Goal: Task Accomplishment & Management: Manage account settings

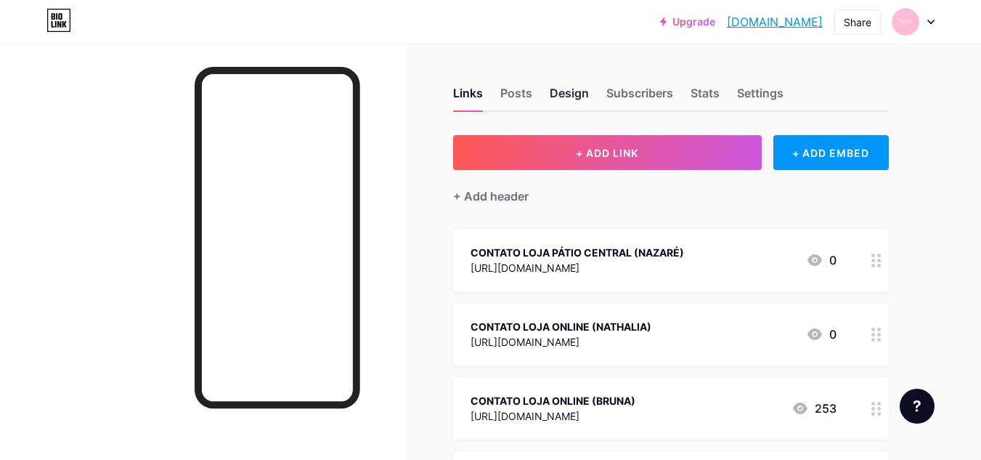
click at [578, 90] on div "Design" at bounding box center [569, 97] width 39 height 26
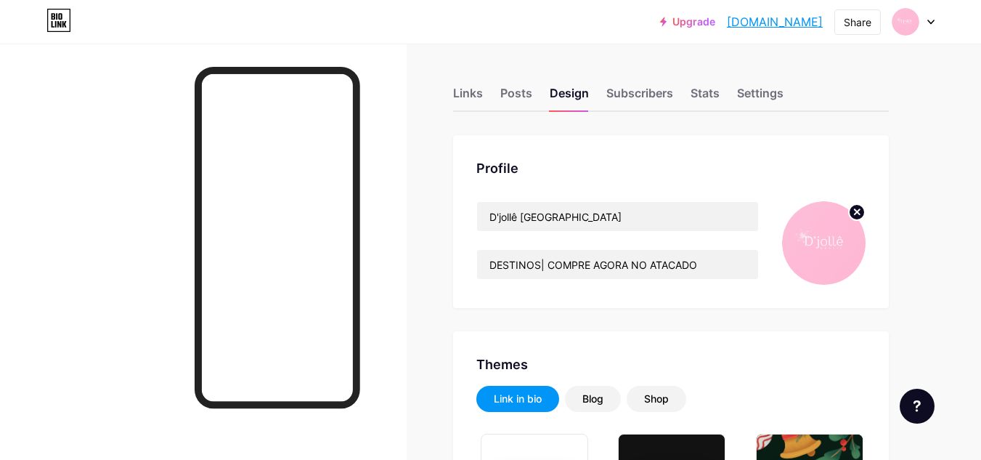
click at [854, 216] on circle at bounding box center [857, 212] width 16 height 16
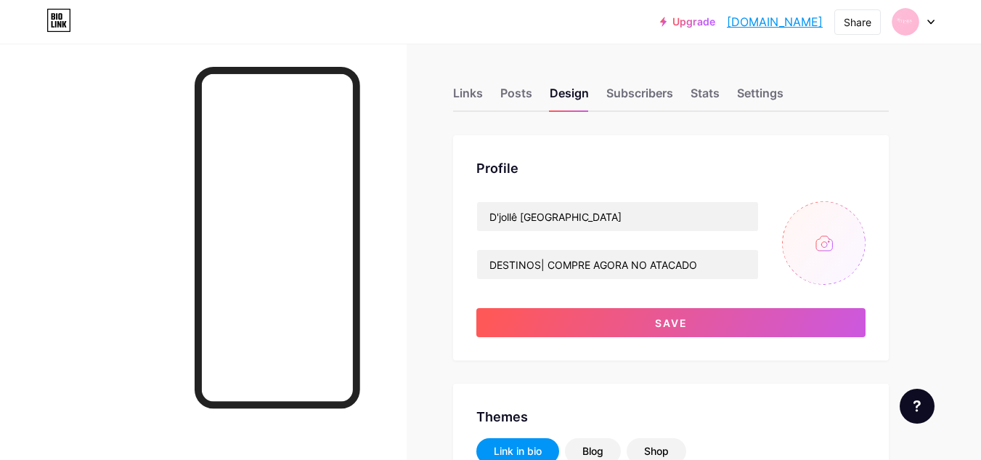
type input "#000000"
click at [811, 276] on input "file" at bounding box center [823, 242] width 83 height 83
type input "C:\fakepath\FOTOS DE PERFIL CONSULTORA - 7.PNG"
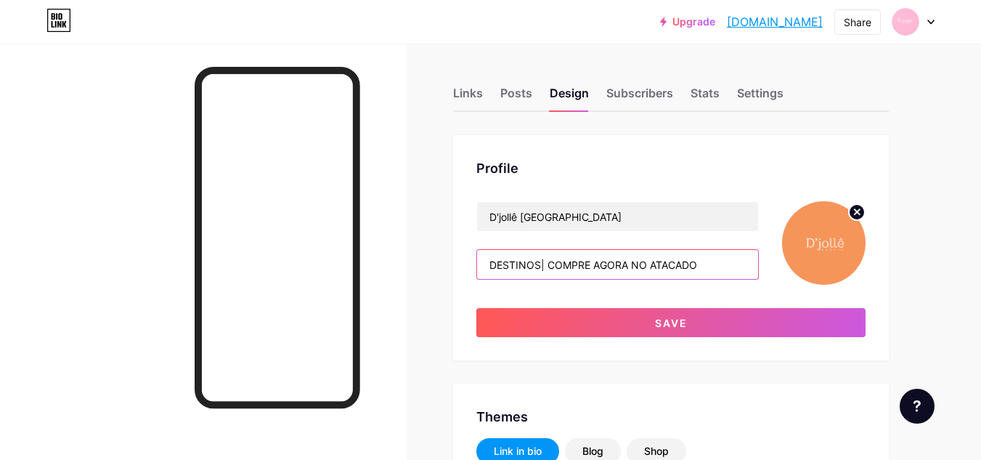
click at [514, 261] on input "DESTINOS| COMPRE AGORA NO ATACADO" at bounding box center [617, 264] width 281 height 29
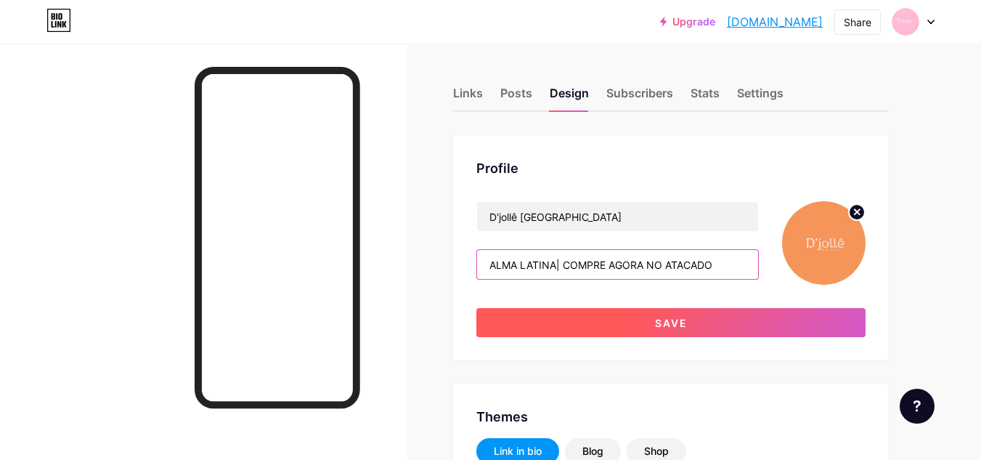
type input "ALMA LATINA| COMPRE AGORA NO ATACADO"
click at [628, 327] on button "Save" at bounding box center [670, 322] width 389 height 29
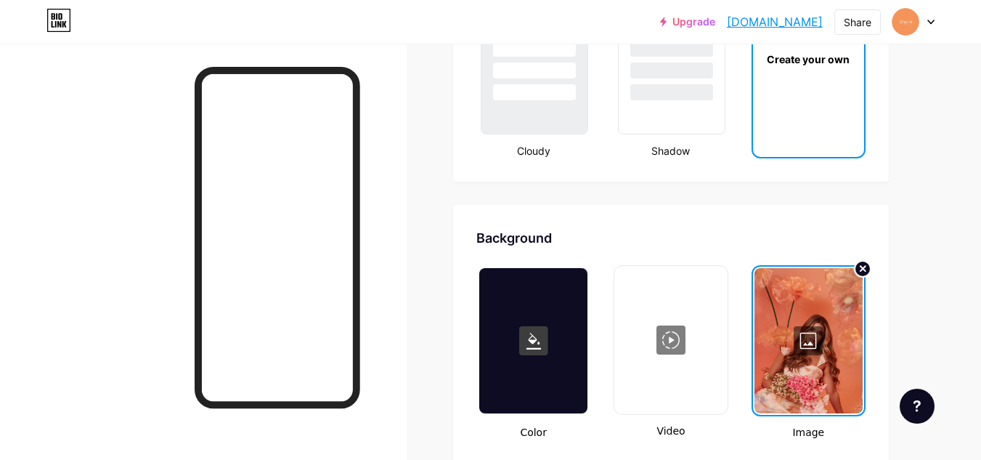
scroll to position [1786, 0]
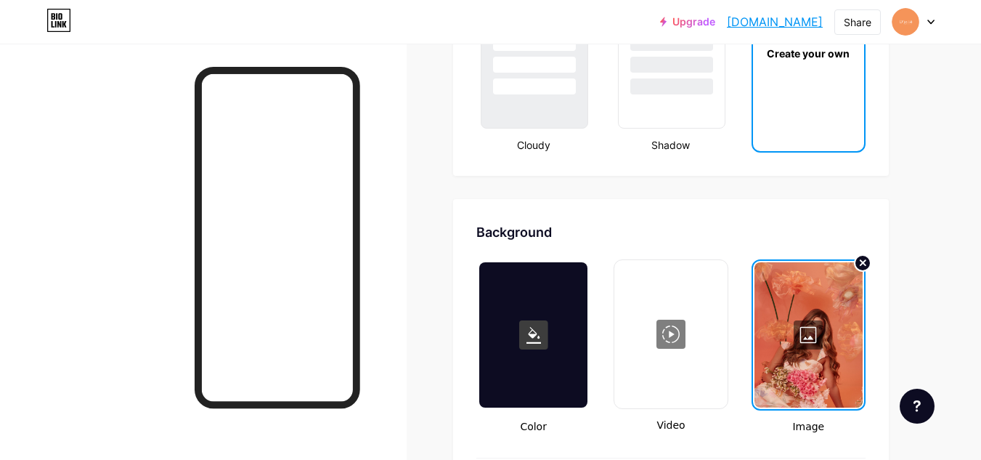
click at [865, 261] on icon at bounding box center [863, 263] width 6 height 6
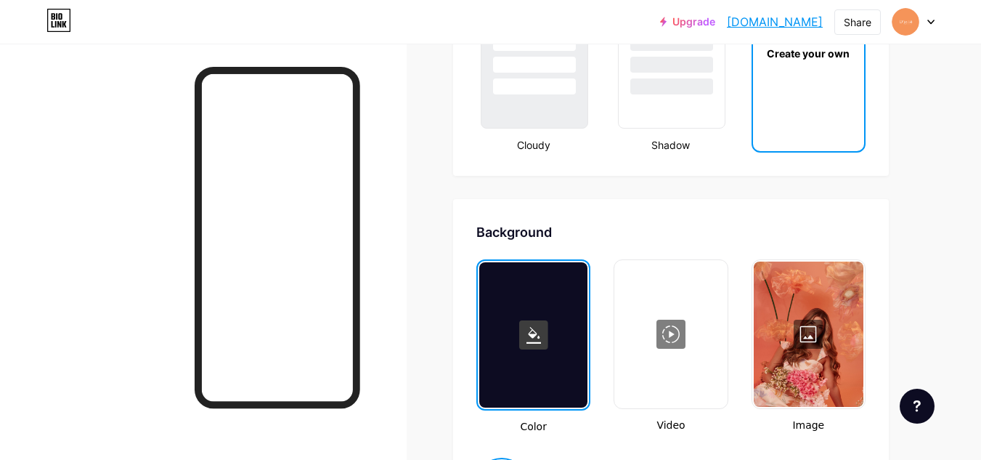
type input "#000000"
type input "#ffffff"
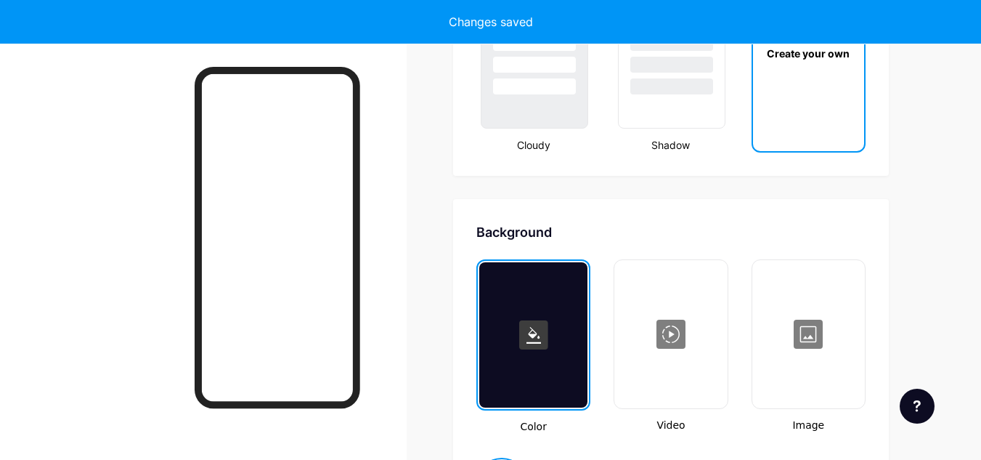
click at [812, 321] on div at bounding box center [808, 333] width 110 height 145
type input "#000000"
type input "#ffffff"
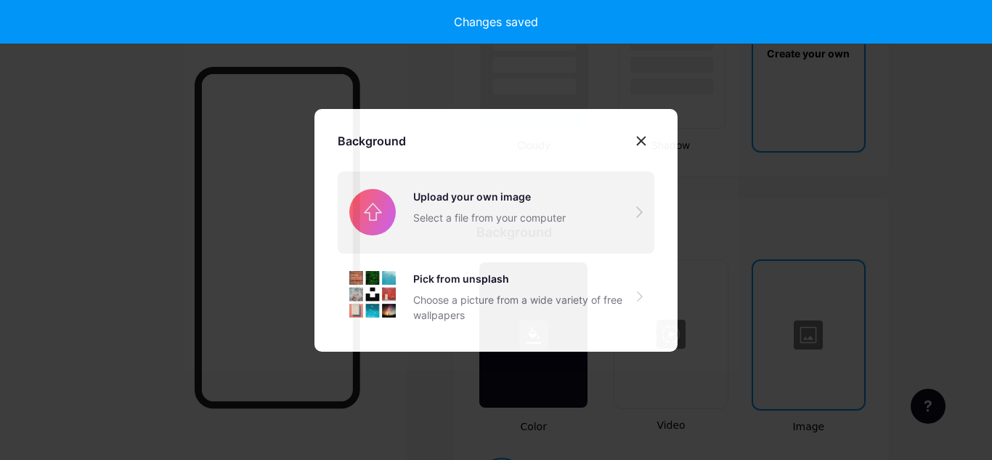
type input "#000000"
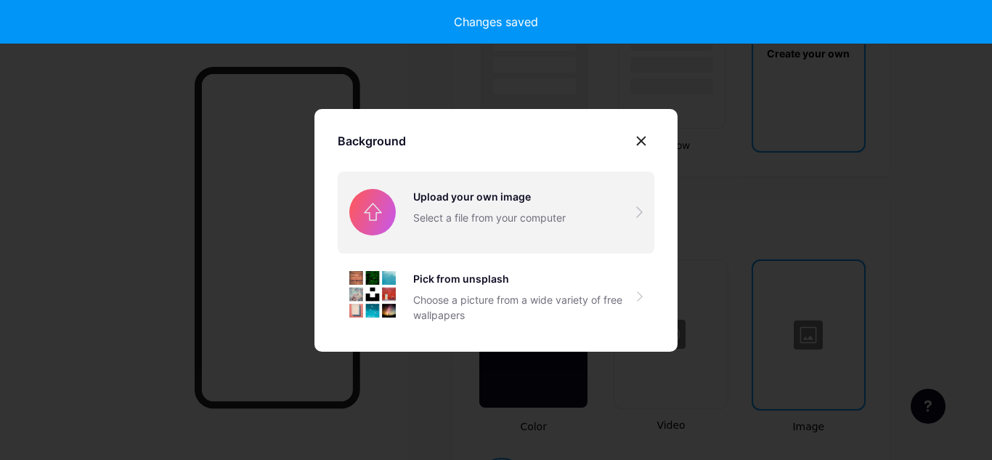
type input "#ffffff"
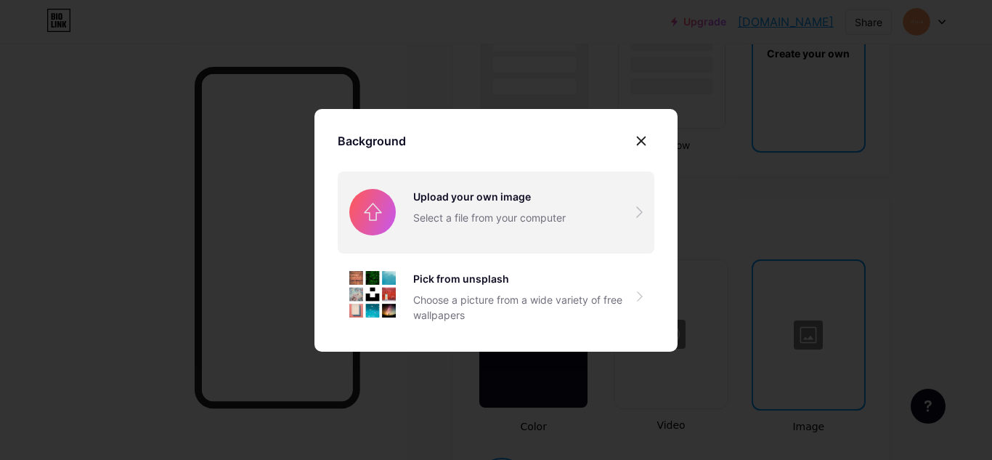
click at [610, 221] on input "file" at bounding box center [496, 211] width 316 height 81
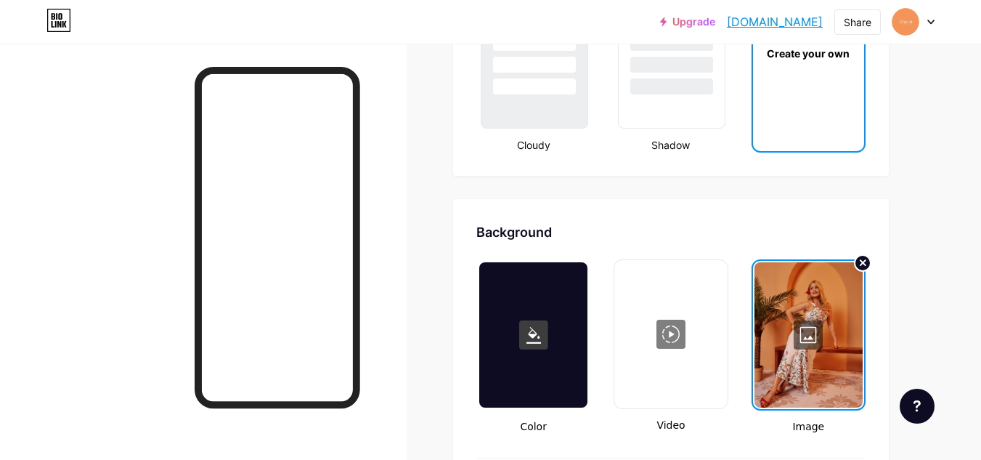
click at [854, 310] on div at bounding box center [808, 334] width 108 height 145
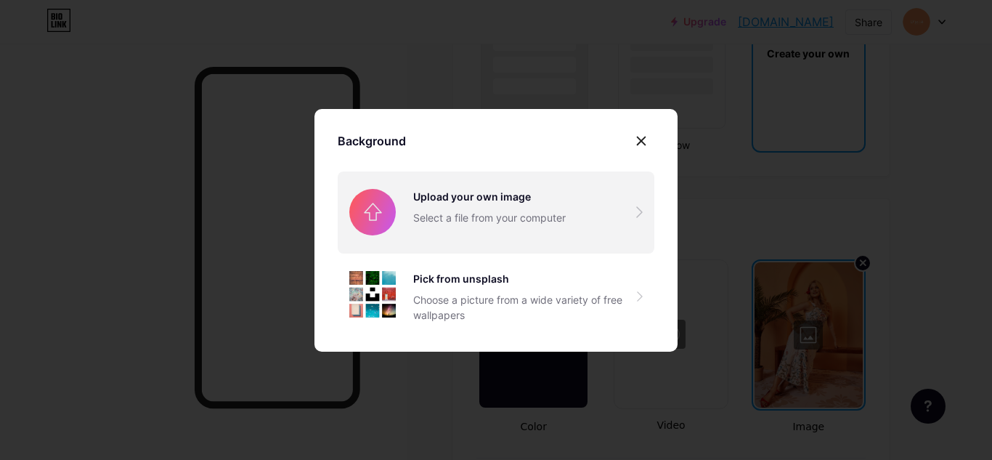
click at [510, 185] on input "file" at bounding box center [496, 211] width 316 height 81
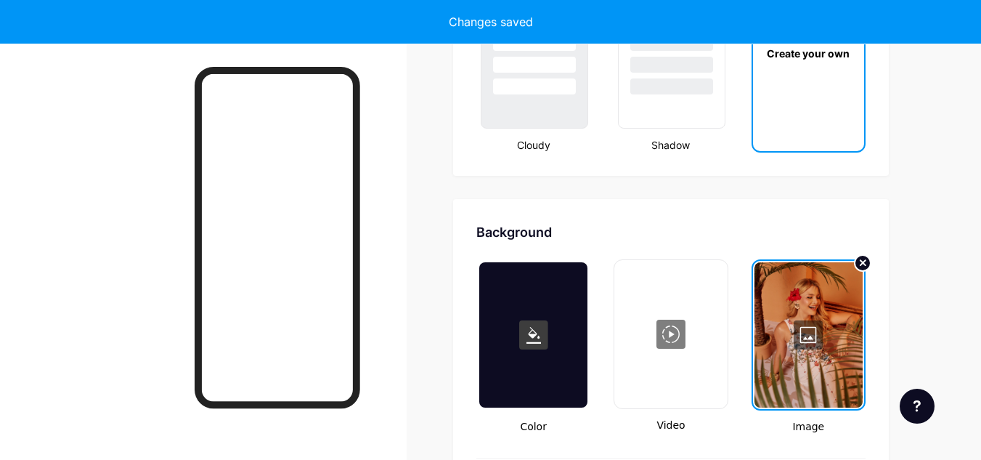
type input "#000000"
